Goal: Task Accomplishment & Management: Manage account settings

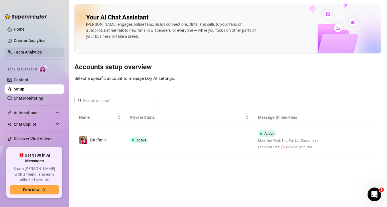
click at [25, 53] on link "Team Analytics" at bounding box center [28, 52] width 28 height 5
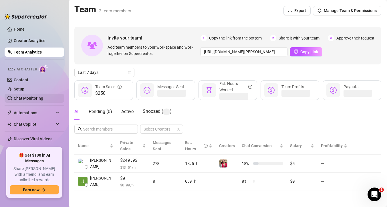
click at [25, 98] on link "Chat Monitoring" at bounding box center [28, 98] width 29 height 5
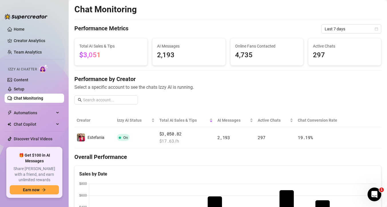
click at [27, 22] on ul "Home Creator Analytics Team Analytics Izzy AI Chatter Content Setup Chat Monito…" at bounding box center [35, 83] width 60 height 123
click at [25, 31] on link "Home" at bounding box center [19, 29] width 11 height 5
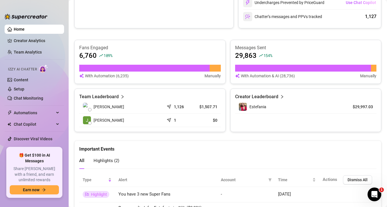
scroll to position [7, 0]
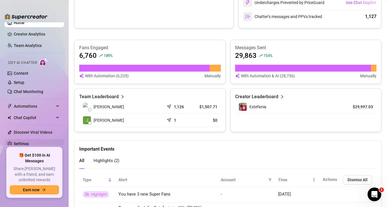
click at [29, 143] on link "Settings" at bounding box center [21, 143] width 15 height 5
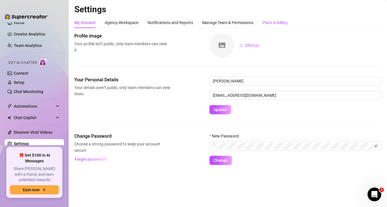
click at [288, 23] on div "Plans & Billing" at bounding box center [275, 22] width 25 height 6
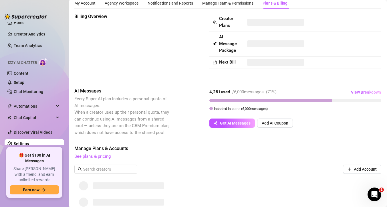
scroll to position [20, 0]
click at [361, 91] on span "View Breakdown" at bounding box center [366, 92] width 30 height 5
click at [359, 92] on span "View Breakdown" at bounding box center [366, 92] width 30 height 5
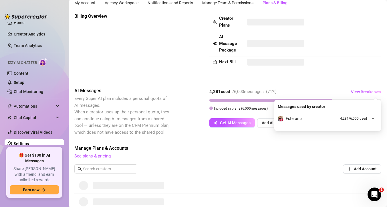
click at [370, 117] on div at bounding box center [371, 118] width 6 height 6
click at [293, 156] on span "See plans & pricing" at bounding box center [227, 156] width 307 height 7
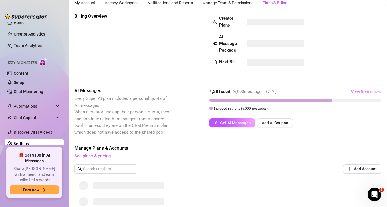
click at [371, 90] on span "View Breakdown" at bounding box center [366, 92] width 30 height 5
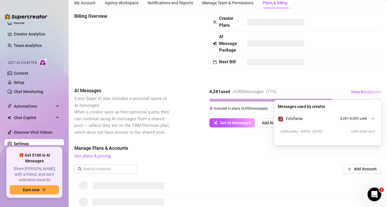
click at [311, 161] on div "Manage Plans & Accounts See plans & pricing Add Account" at bounding box center [227, 161] width 307 height 33
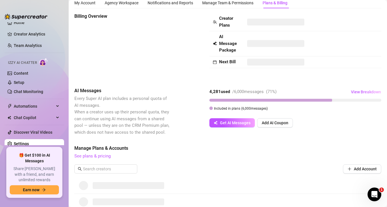
scroll to position [0, 0]
